Goal: Book appointment/travel/reservation

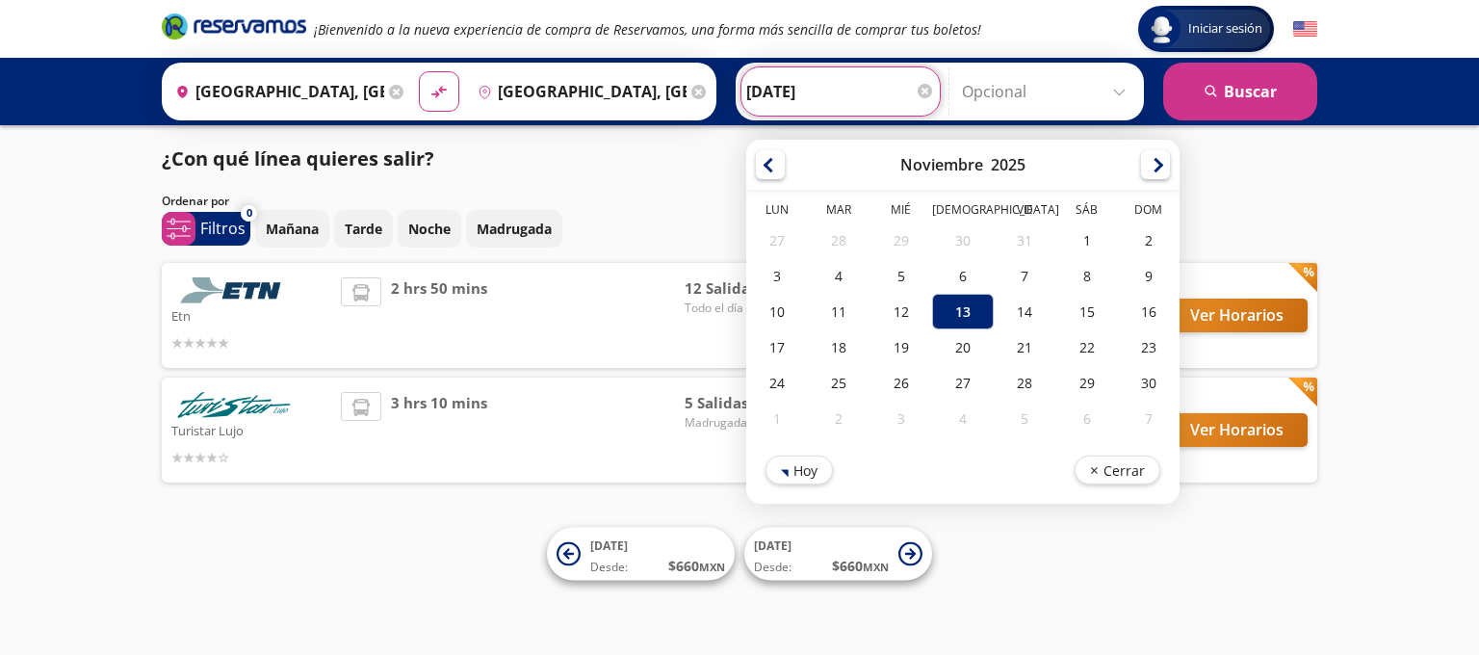
click at [784, 94] on input "[DATE]" at bounding box center [840, 91] width 189 height 48
click at [1006, 305] on div "14" at bounding box center [1025, 312] width 62 height 36
type input "[DATE]"
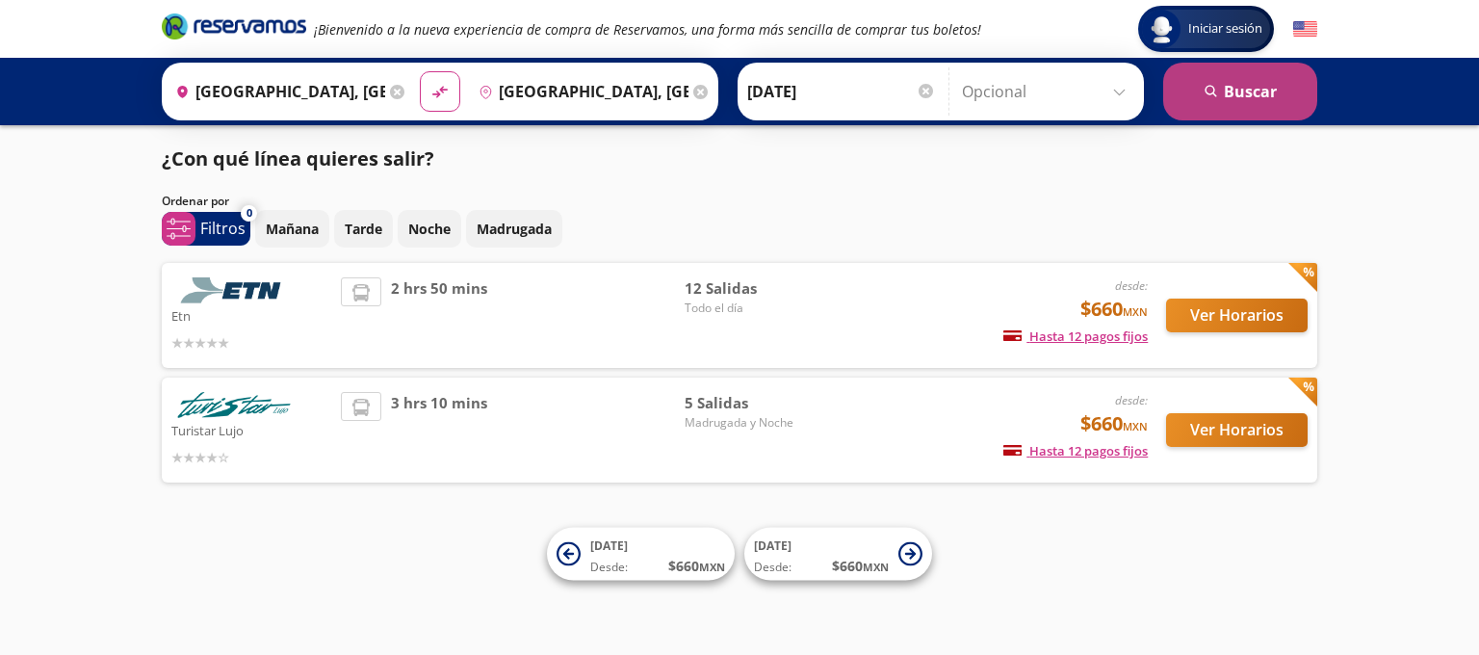
click at [1238, 98] on button "search [GEOGRAPHIC_DATA]" at bounding box center [1240, 92] width 154 height 58
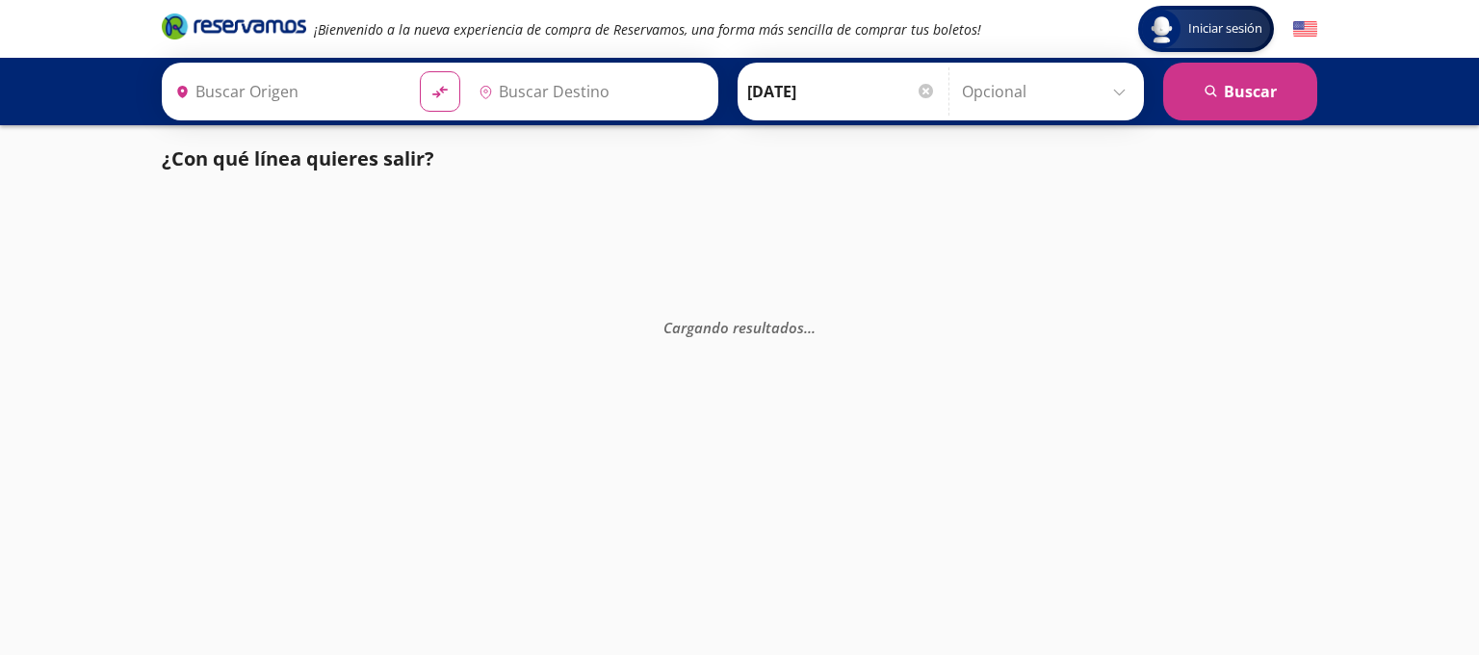
type input "[GEOGRAPHIC_DATA], [GEOGRAPHIC_DATA]"
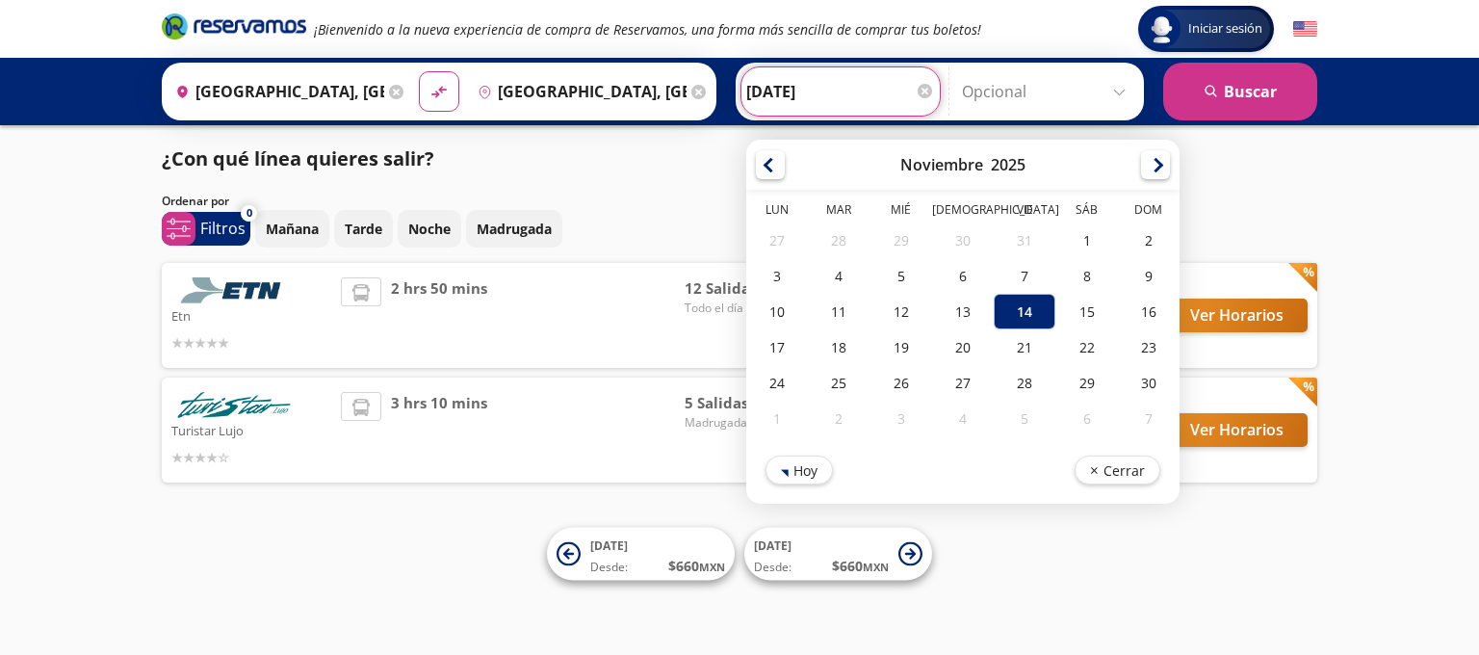
click at [816, 103] on input "[DATE]" at bounding box center [840, 91] width 189 height 48
click at [636, 169] on div "¿Con qué línea quieres salir?" at bounding box center [739, 158] width 1155 height 29
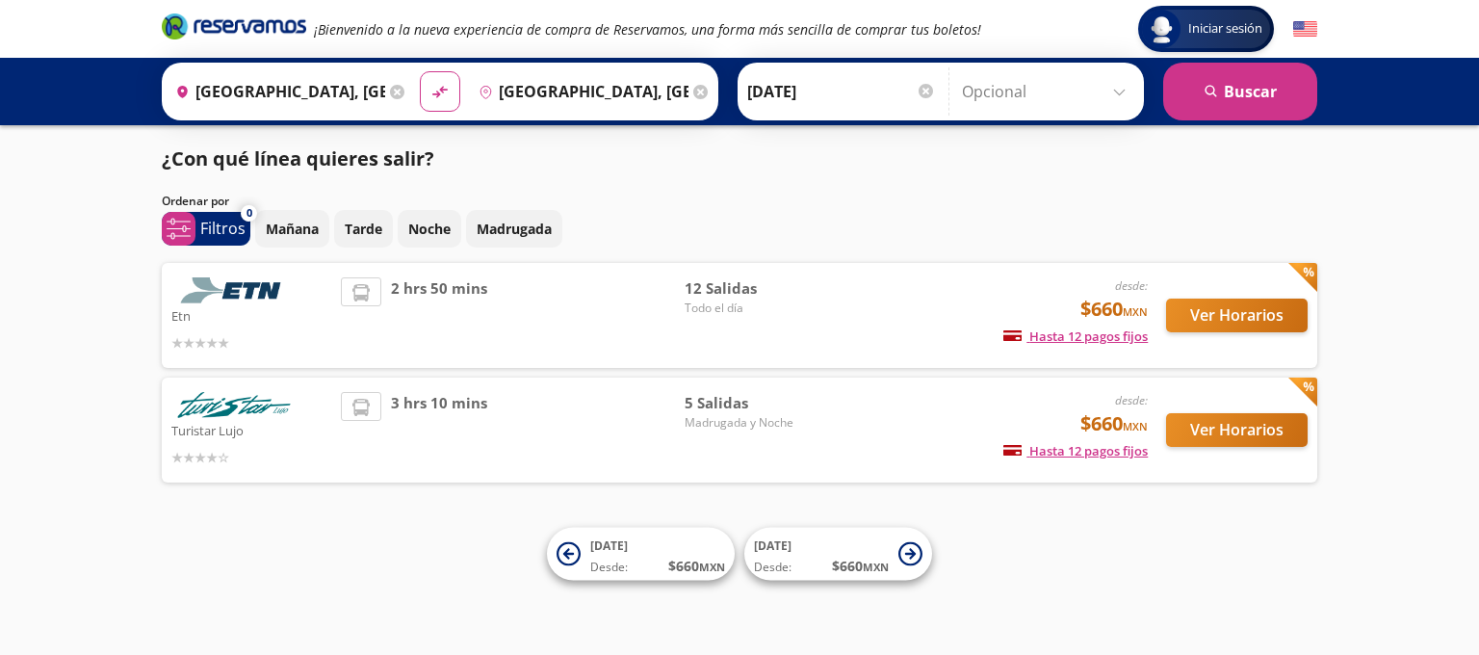
click at [618, 309] on div "2 hrs 50 mins" at bounding box center [513, 315] width 344 height 76
click at [1236, 325] on button "Ver Horarios" at bounding box center [1237, 315] width 142 height 34
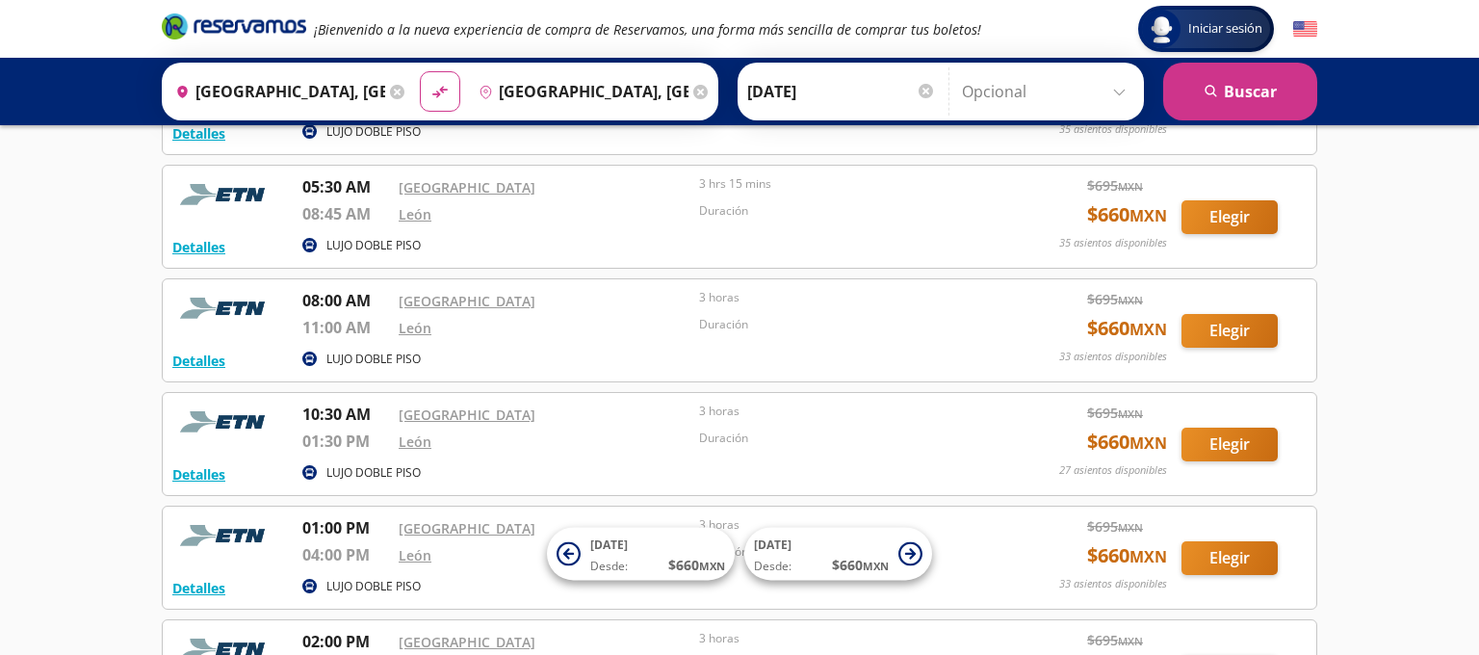
scroll to position [391, 0]
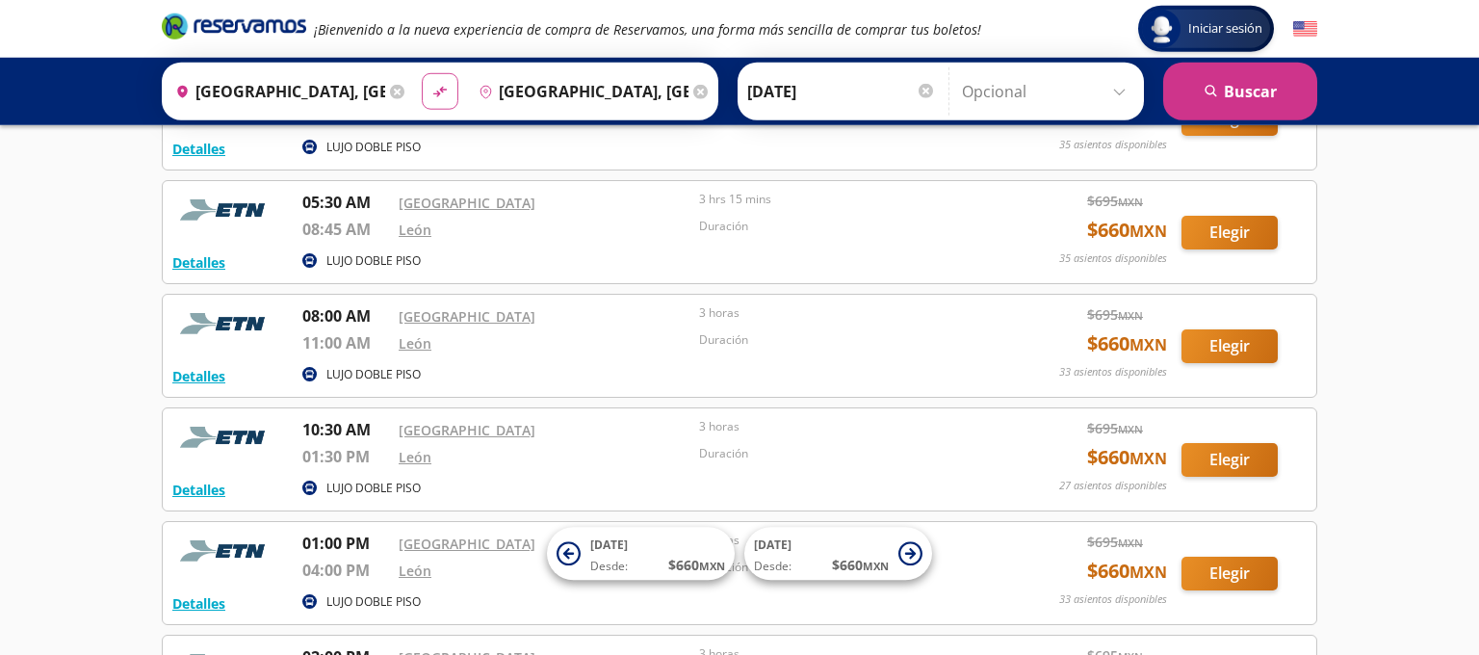
click at [431, 91] on icon "material-symbols:compare-arrows-rounded" at bounding box center [439, 92] width 17 height 18
type input "[GEOGRAPHIC_DATA], [GEOGRAPHIC_DATA]"
click at [1246, 103] on button "search [GEOGRAPHIC_DATA]" at bounding box center [1240, 92] width 154 height 58
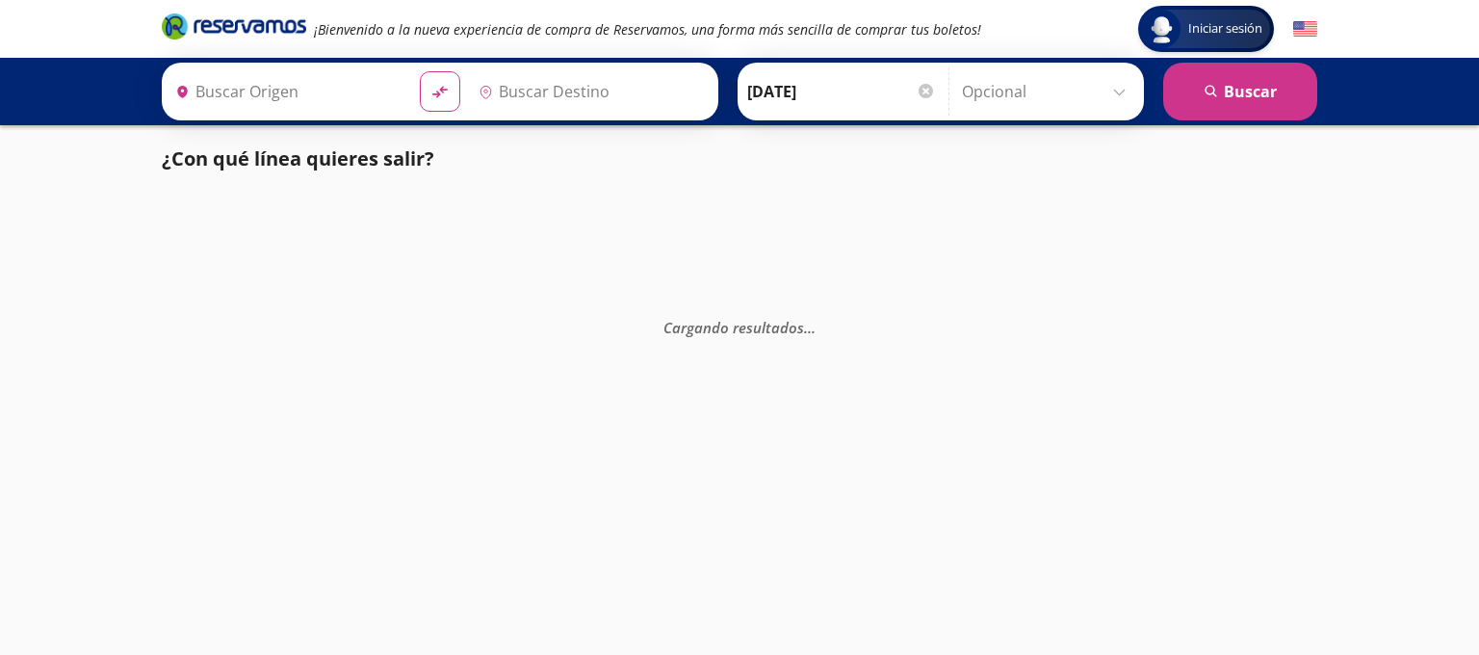
type input "[GEOGRAPHIC_DATA], [GEOGRAPHIC_DATA]"
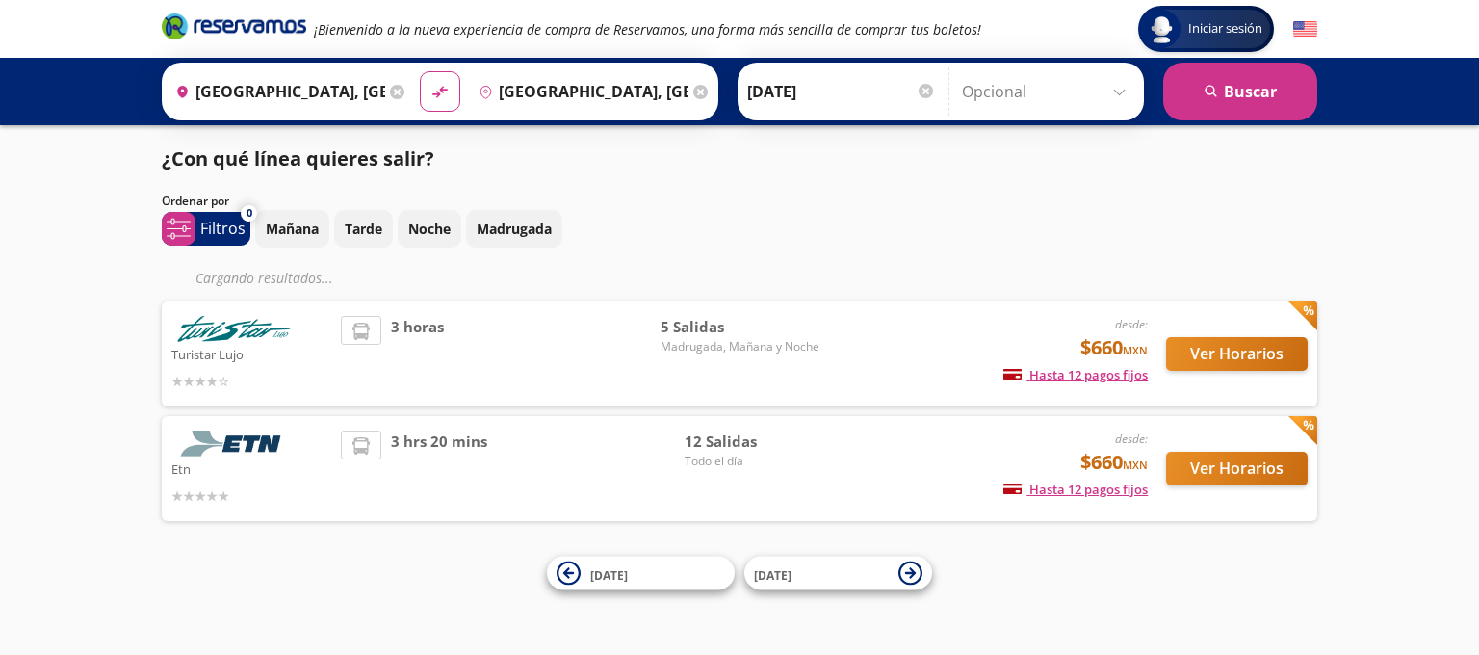
click at [821, 455] on div "Etn desde: $660 MXN Hasta 12 pagos fijos Pagos fijos en compras mayores a $30 M…" at bounding box center [739, 468] width 1136 height 76
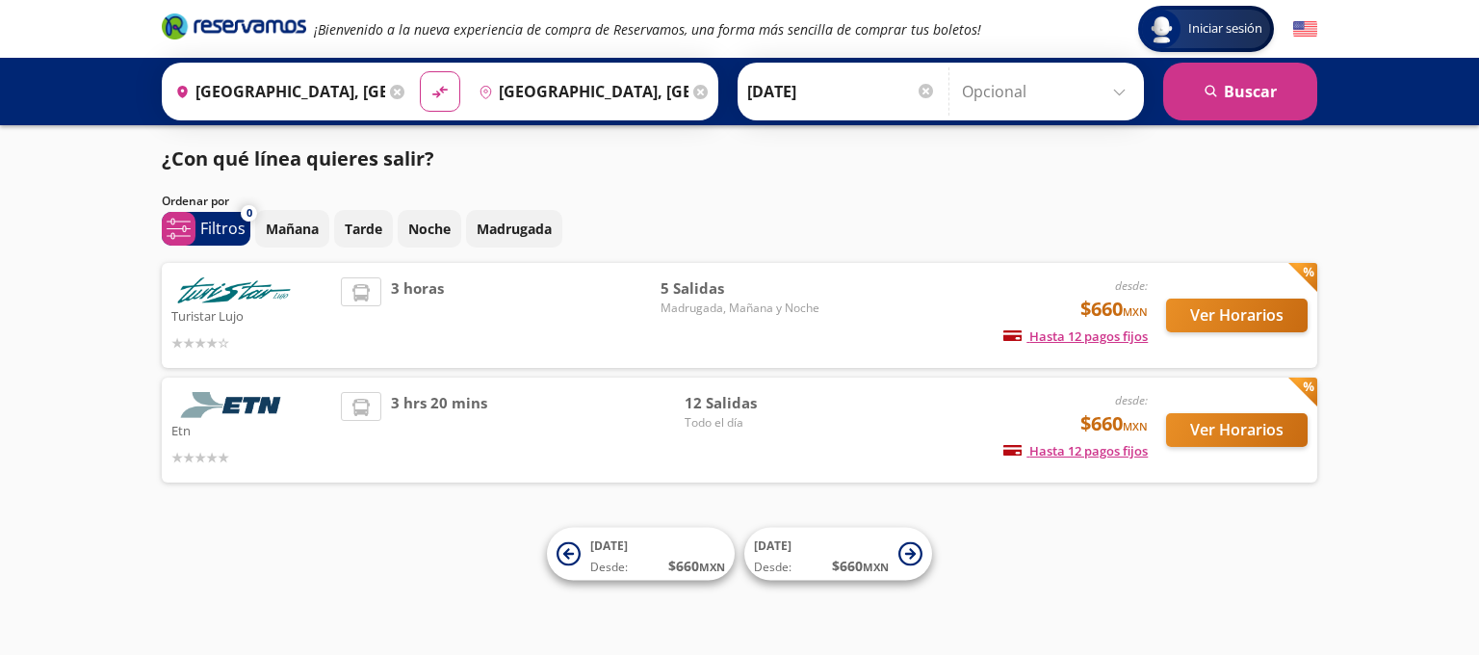
click at [699, 453] on div "12 Salidas Todo el día" at bounding box center [752, 430] width 135 height 76
click at [252, 402] on img at bounding box center [233, 405] width 125 height 26
click at [393, 410] on span "3 hrs 20 mins" at bounding box center [439, 430] width 96 height 76
click at [1218, 427] on button "Ver Horarios" at bounding box center [1237, 430] width 142 height 34
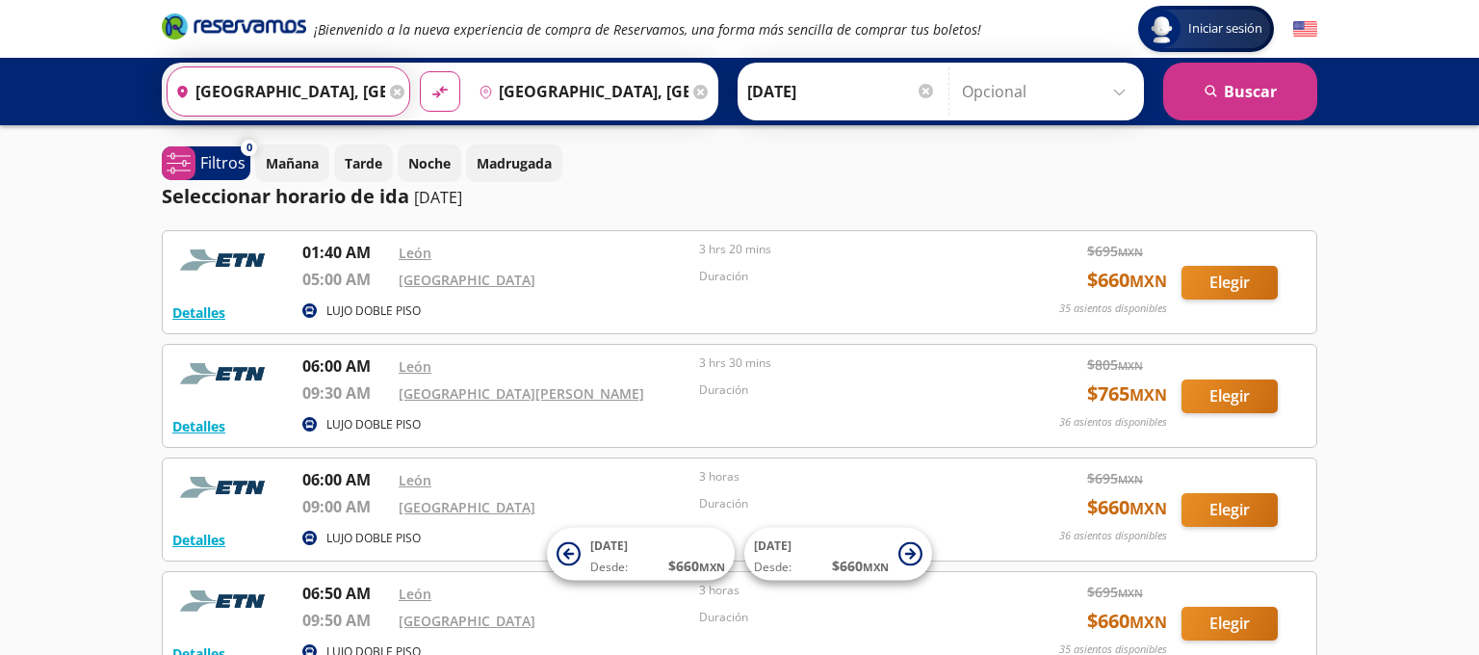
click at [299, 88] on input "[GEOGRAPHIC_DATA], [GEOGRAPHIC_DATA]" at bounding box center [277, 91] width 218 height 48
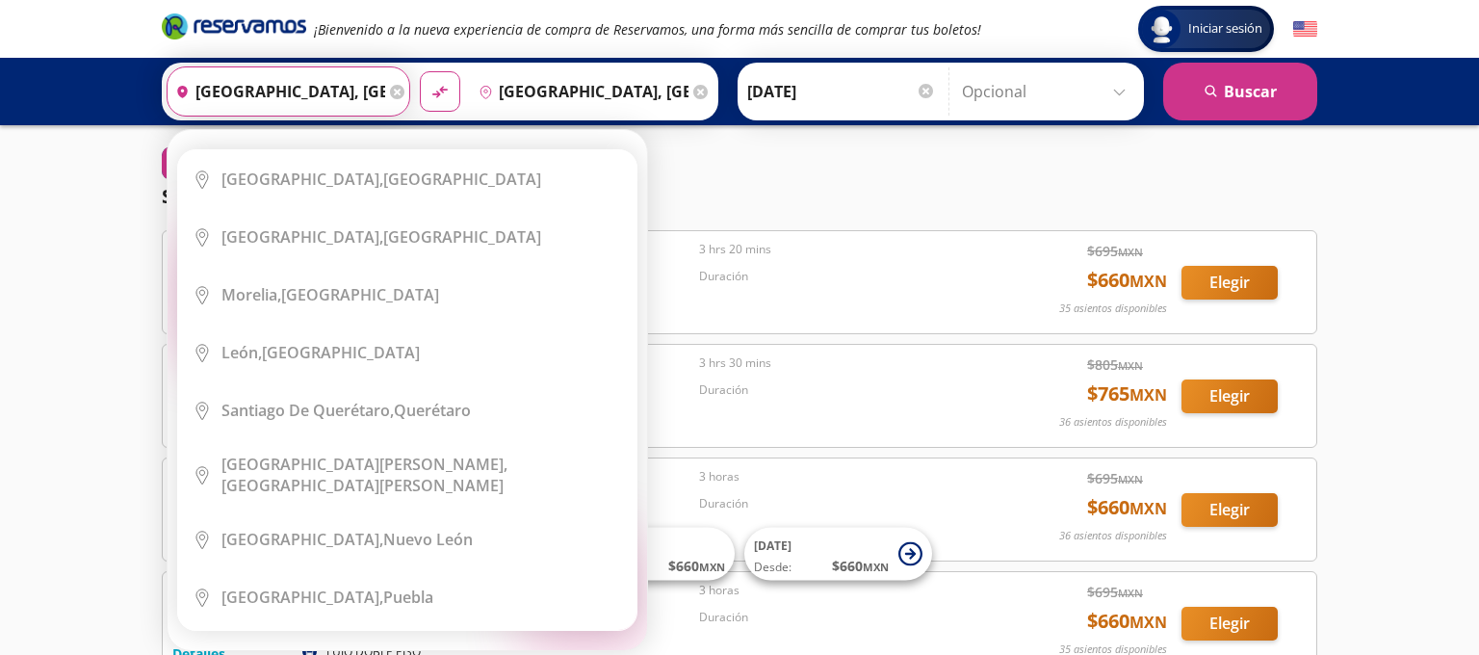
click at [380, 94] on div "Origen heroicons:map-pin-20-solid [GEOGRAPHIC_DATA], [GEOGRAPHIC_DATA]" at bounding box center [289, 91] width 244 height 50
click at [390, 94] on icon at bounding box center [397, 92] width 14 height 14
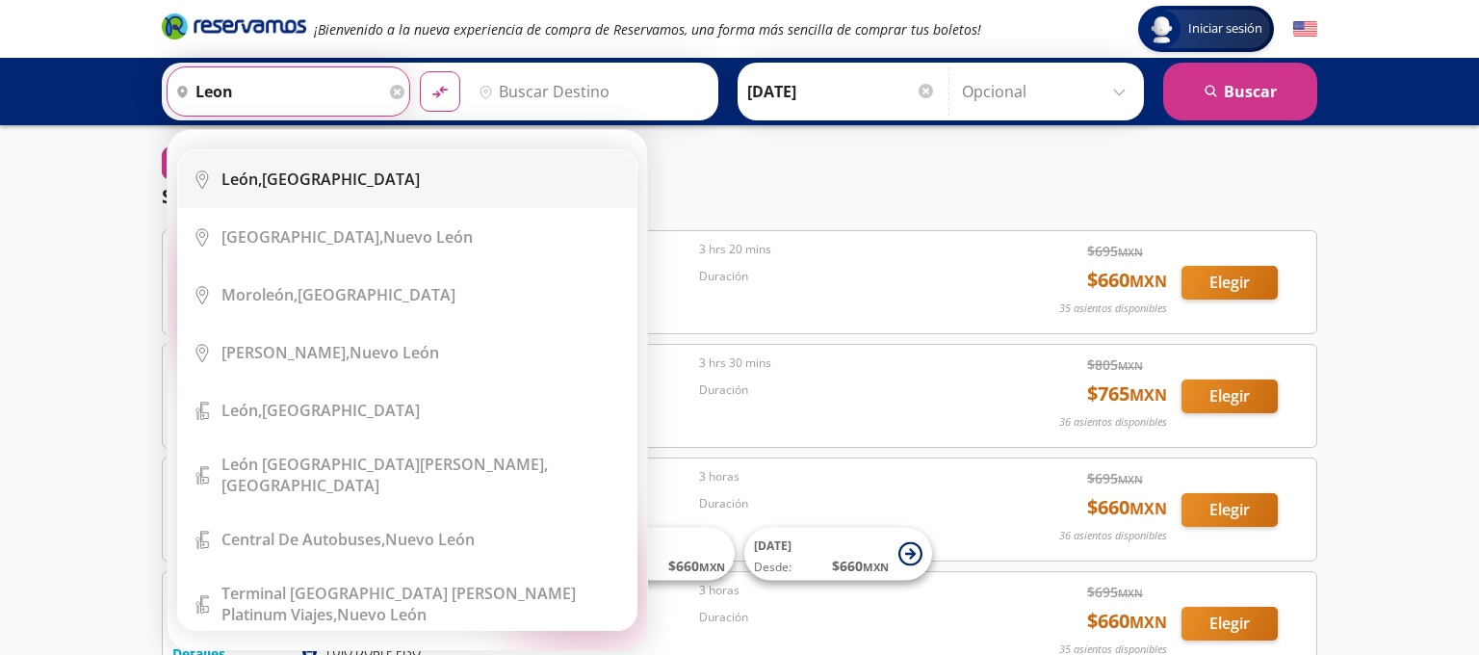
click at [366, 175] on div "[GEOGRAPHIC_DATA], [GEOGRAPHIC_DATA]" at bounding box center [421, 178] width 401 height 21
type input "[GEOGRAPHIC_DATA], [GEOGRAPHIC_DATA]"
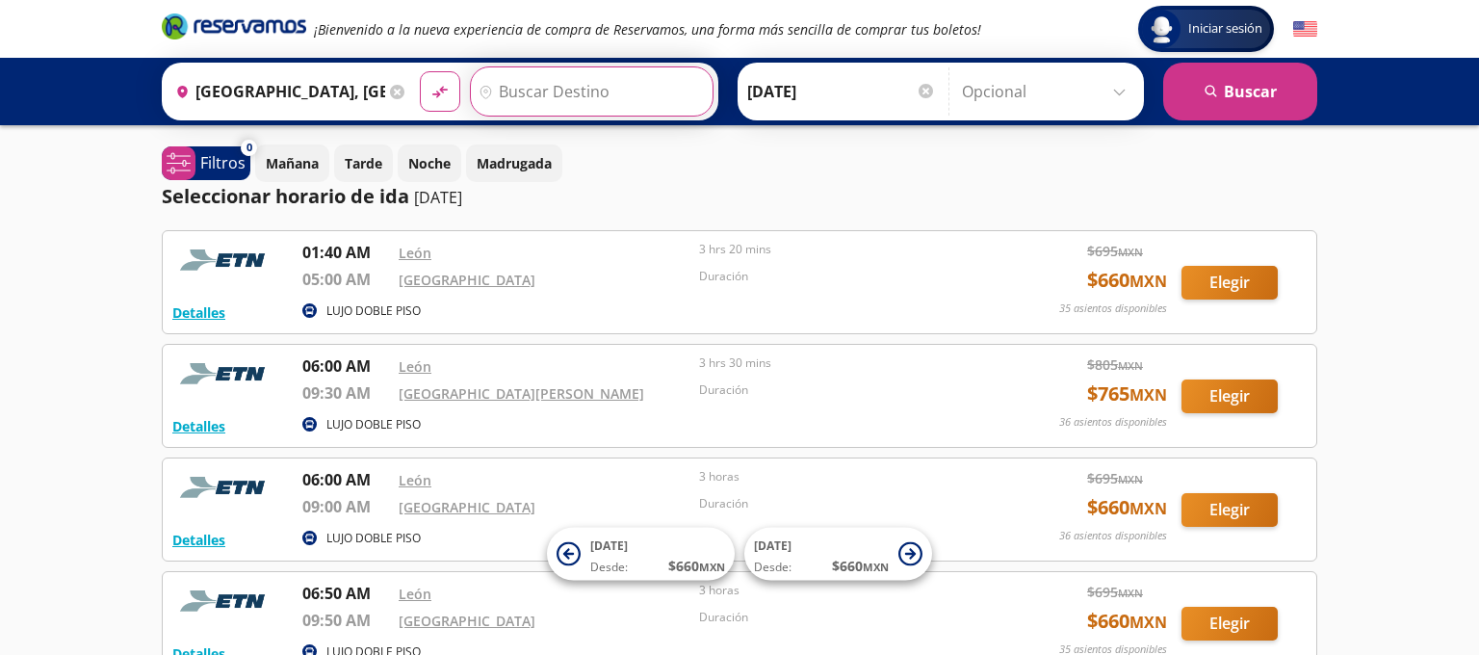
click at [520, 93] on input "Destino" at bounding box center [589, 91] width 237 height 48
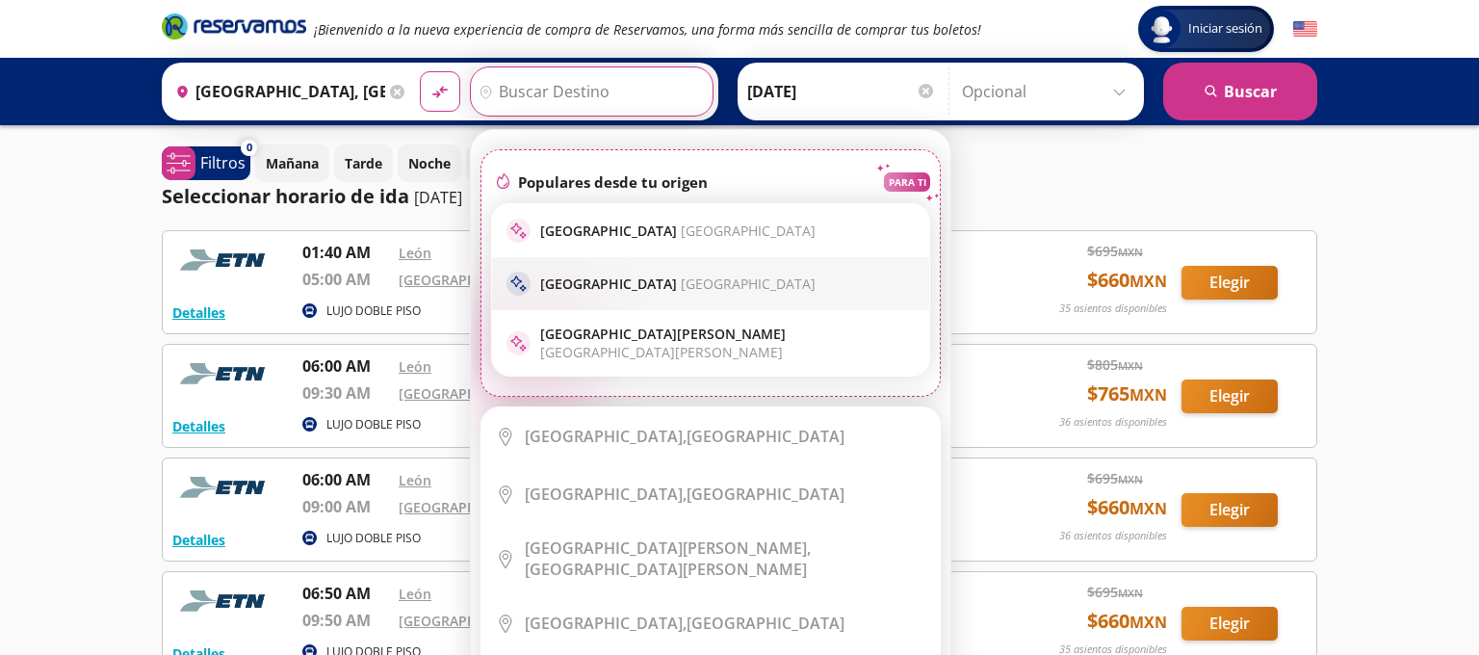
click at [577, 277] on p "Guadalajara [GEOGRAPHIC_DATA]" at bounding box center [677, 283] width 275 height 18
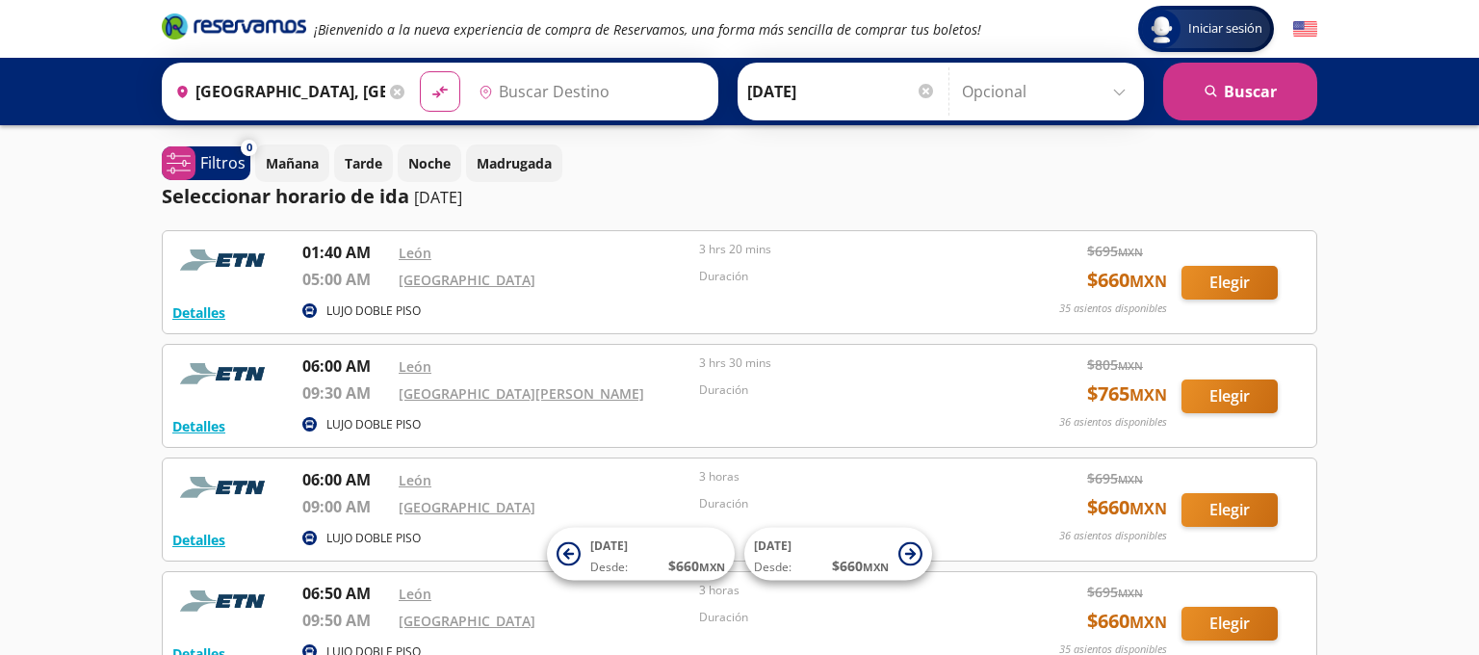
type input "[GEOGRAPHIC_DATA], [GEOGRAPHIC_DATA]"
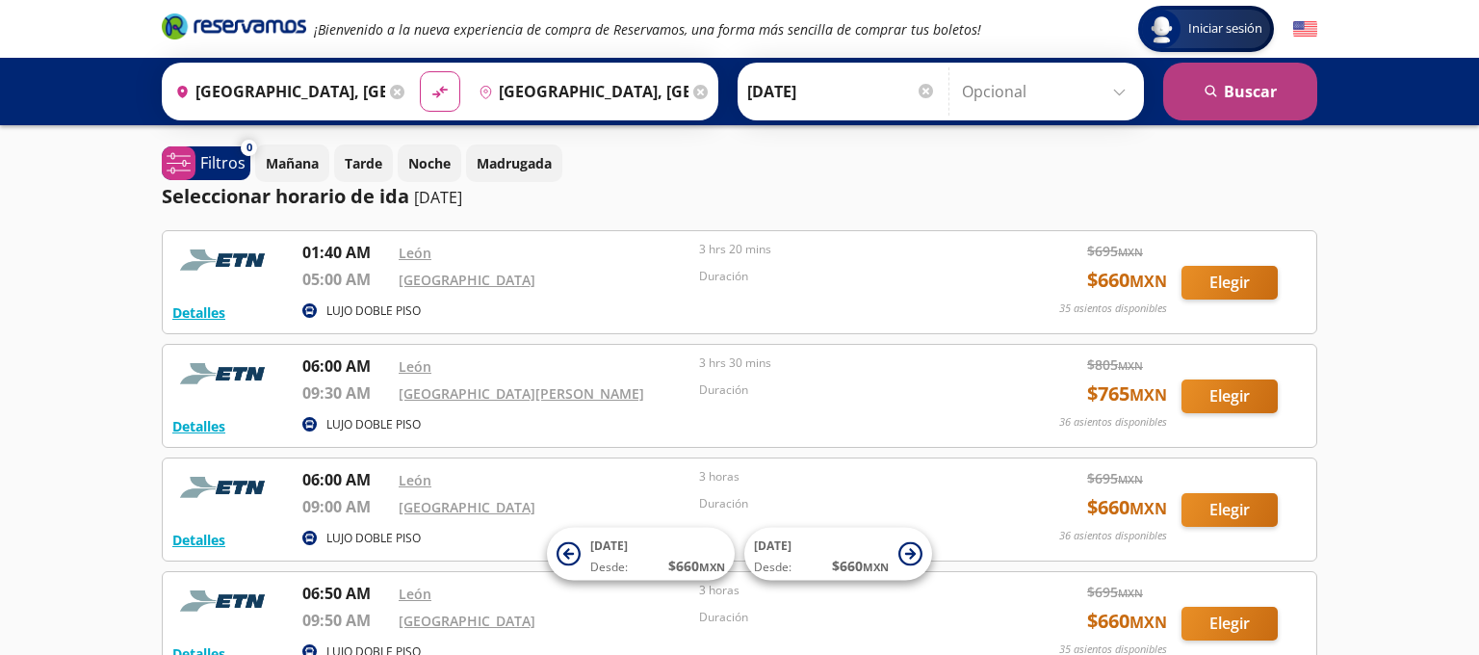
click at [1210, 108] on button "search [GEOGRAPHIC_DATA]" at bounding box center [1240, 92] width 154 height 58
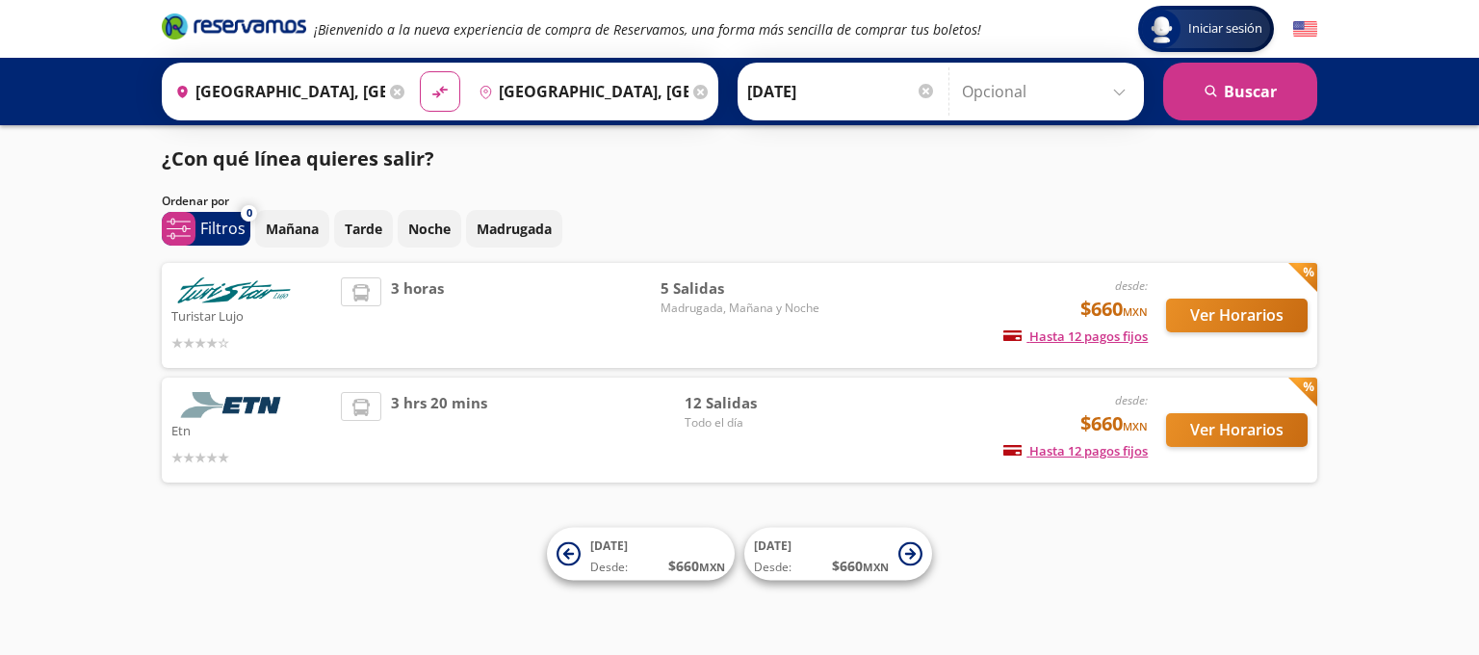
click at [498, 287] on div "3 horas" at bounding box center [501, 315] width 320 height 76
click at [1257, 318] on button "Ver Horarios" at bounding box center [1237, 315] width 142 height 34
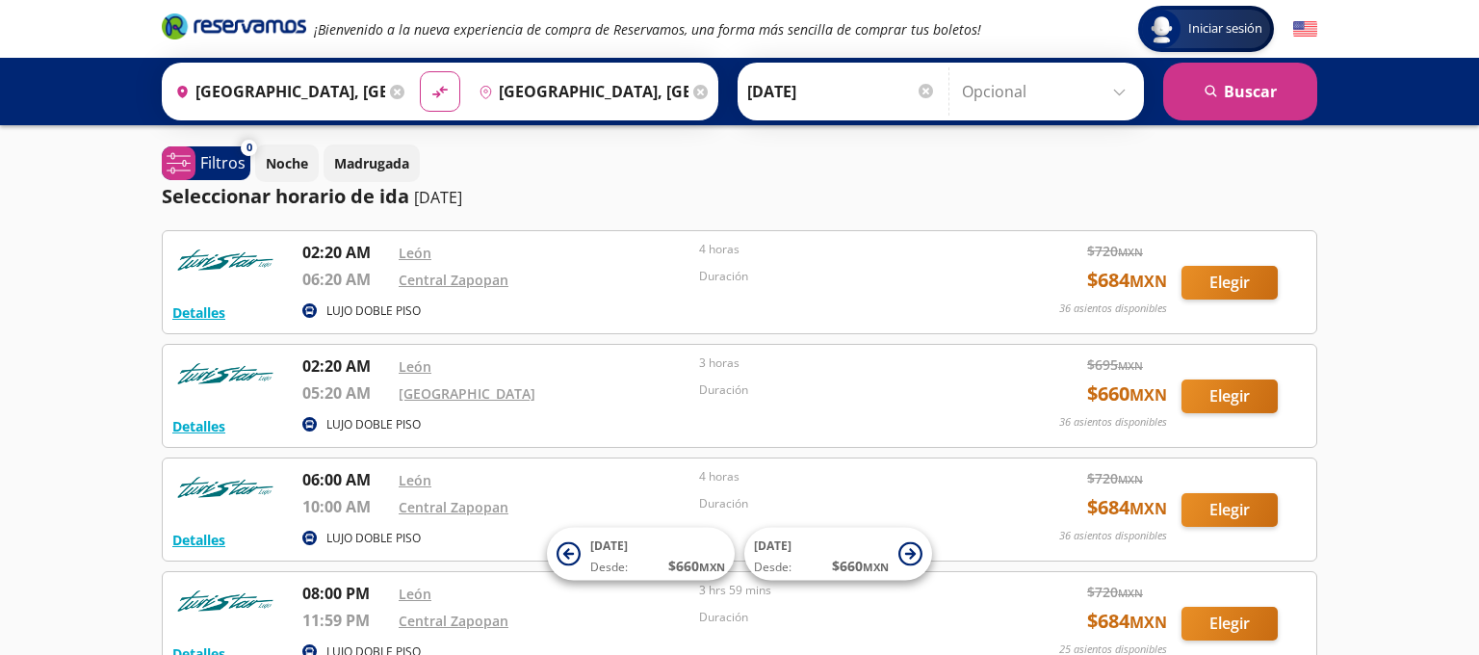
click at [811, 87] on input "[DATE]" at bounding box center [841, 91] width 189 height 48
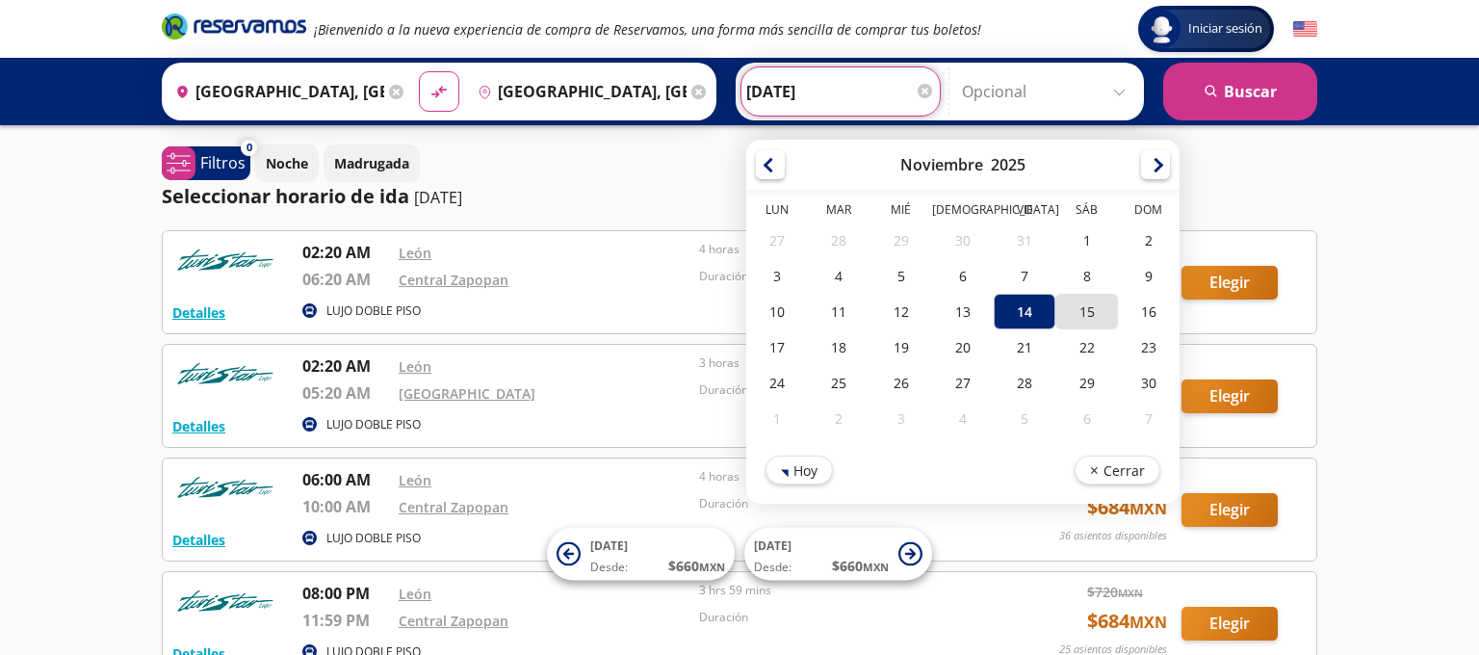
click at [1075, 298] on div "15" at bounding box center [1086, 312] width 62 height 36
type input "[DATE]"
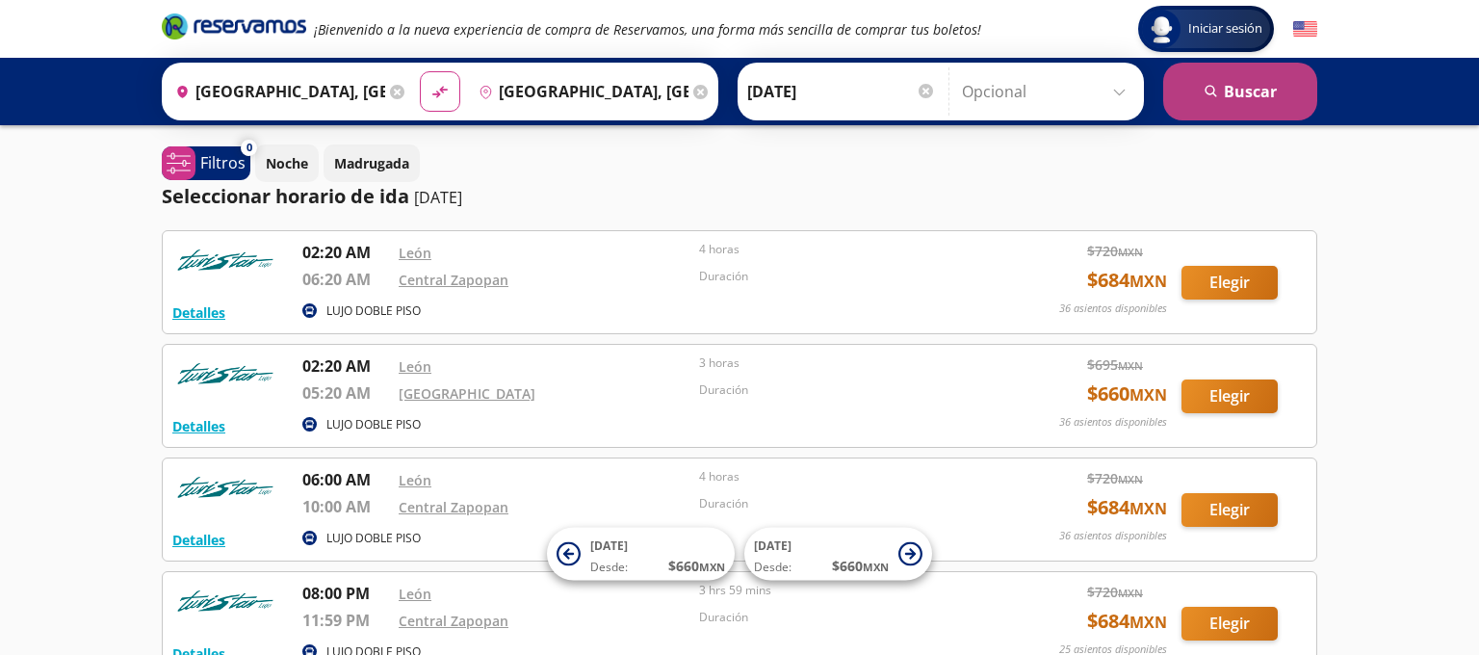
click at [1224, 110] on button "search [GEOGRAPHIC_DATA]" at bounding box center [1240, 92] width 154 height 58
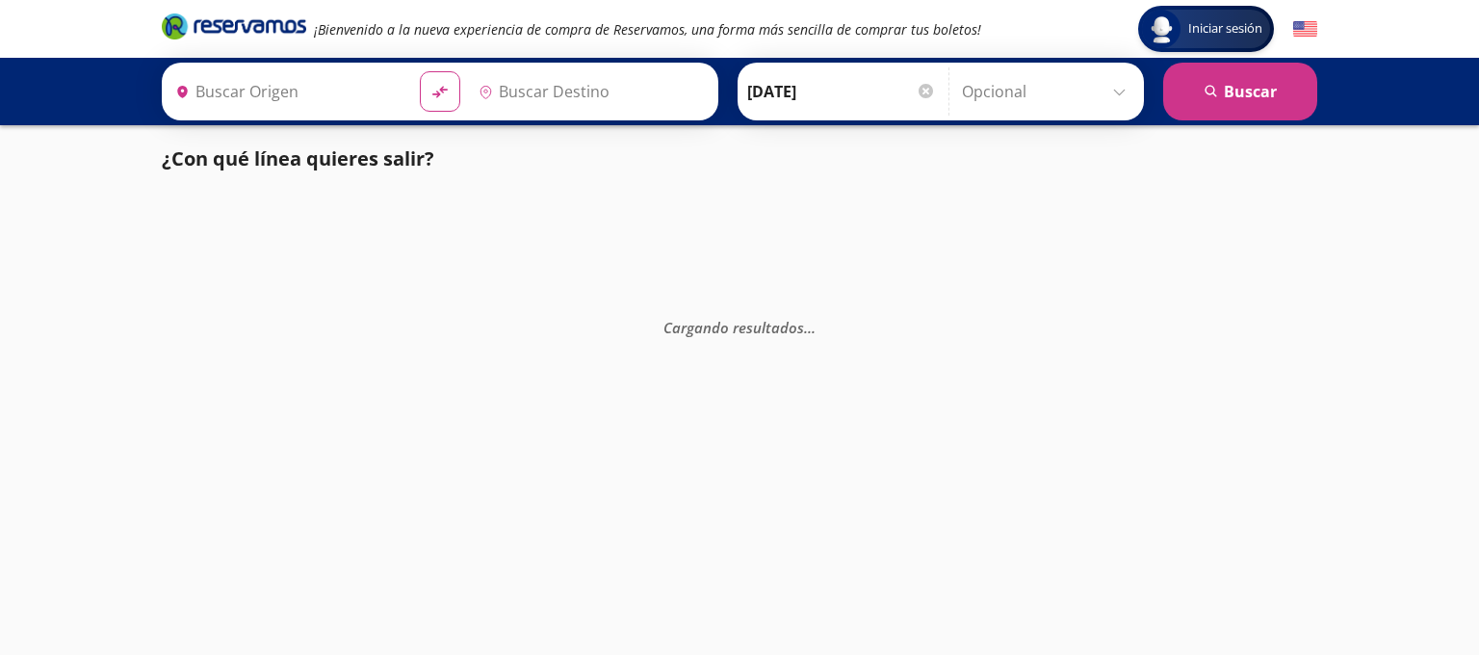
type input "[GEOGRAPHIC_DATA], [GEOGRAPHIC_DATA]"
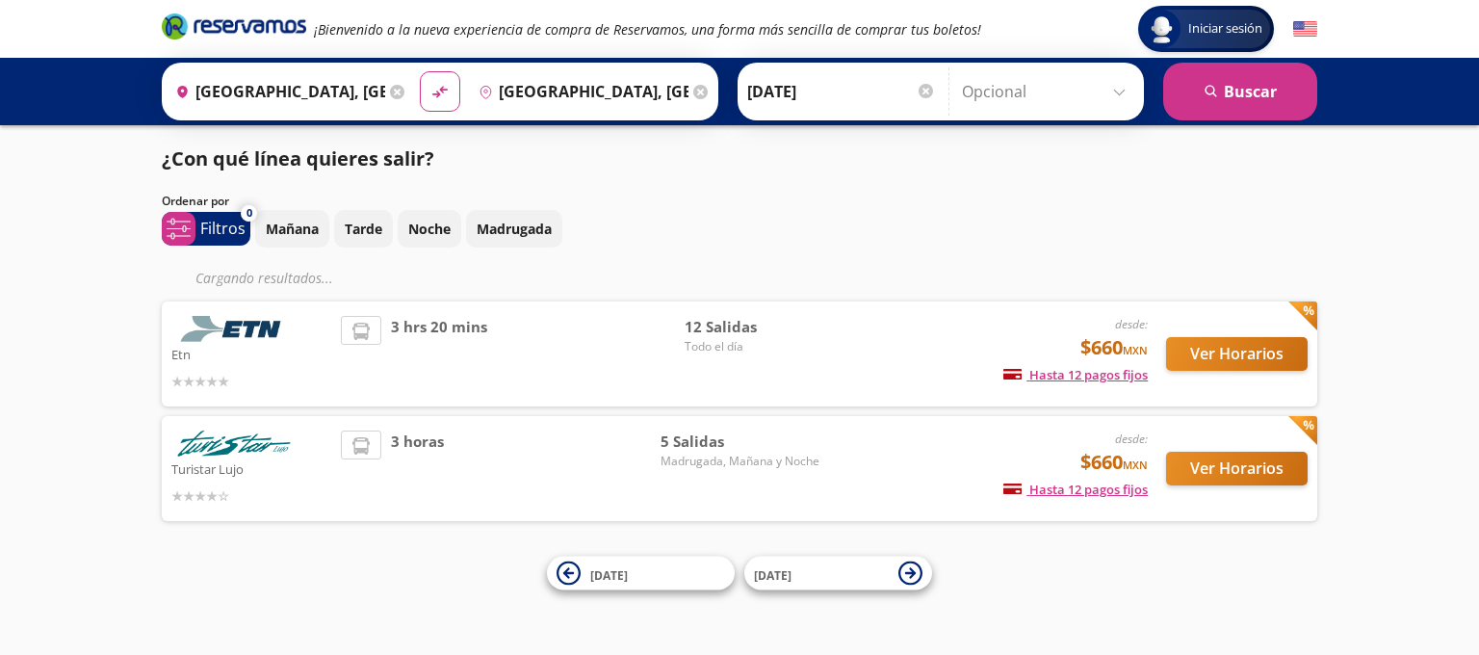
click at [466, 452] on div "3 horas" at bounding box center [501, 468] width 320 height 76
click at [1273, 472] on button "Ver Horarios" at bounding box center [1237, 469] width 142 height 34
